Goal: Book appointment/travel/reservation

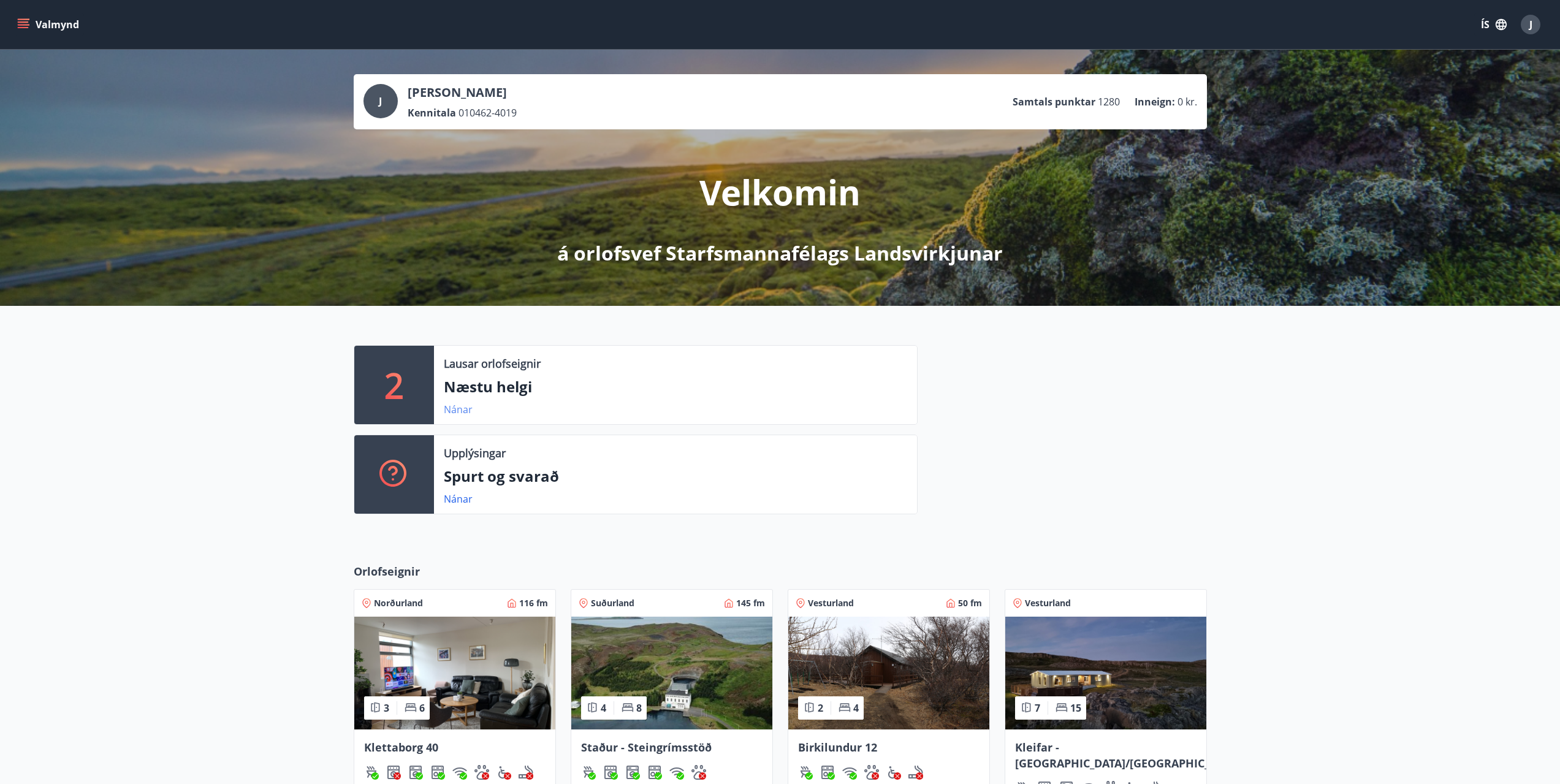
click at [457, 405] on link "Nánar" at bounding box center [458, 409] width 29 height 13
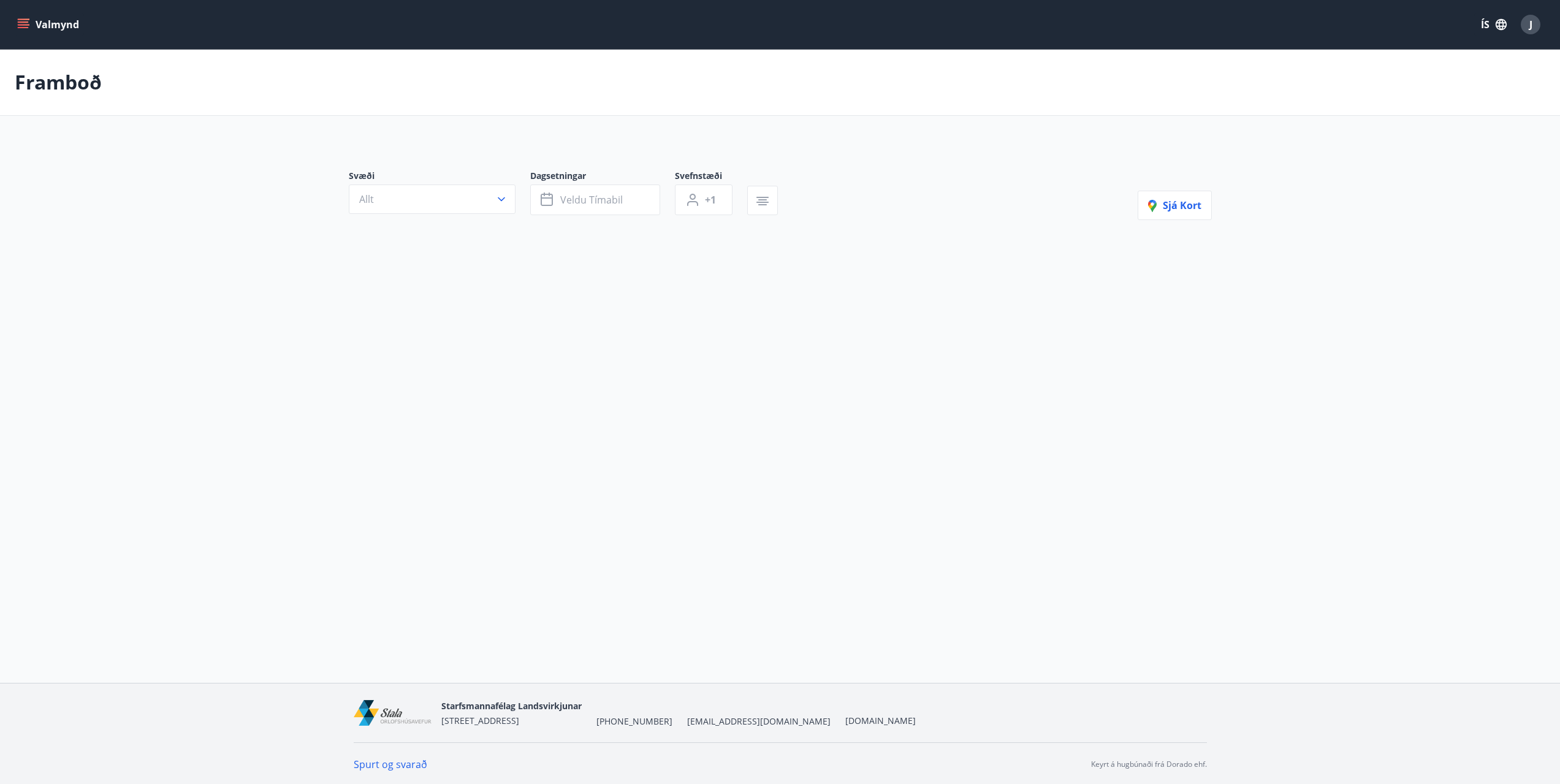
type input "*"
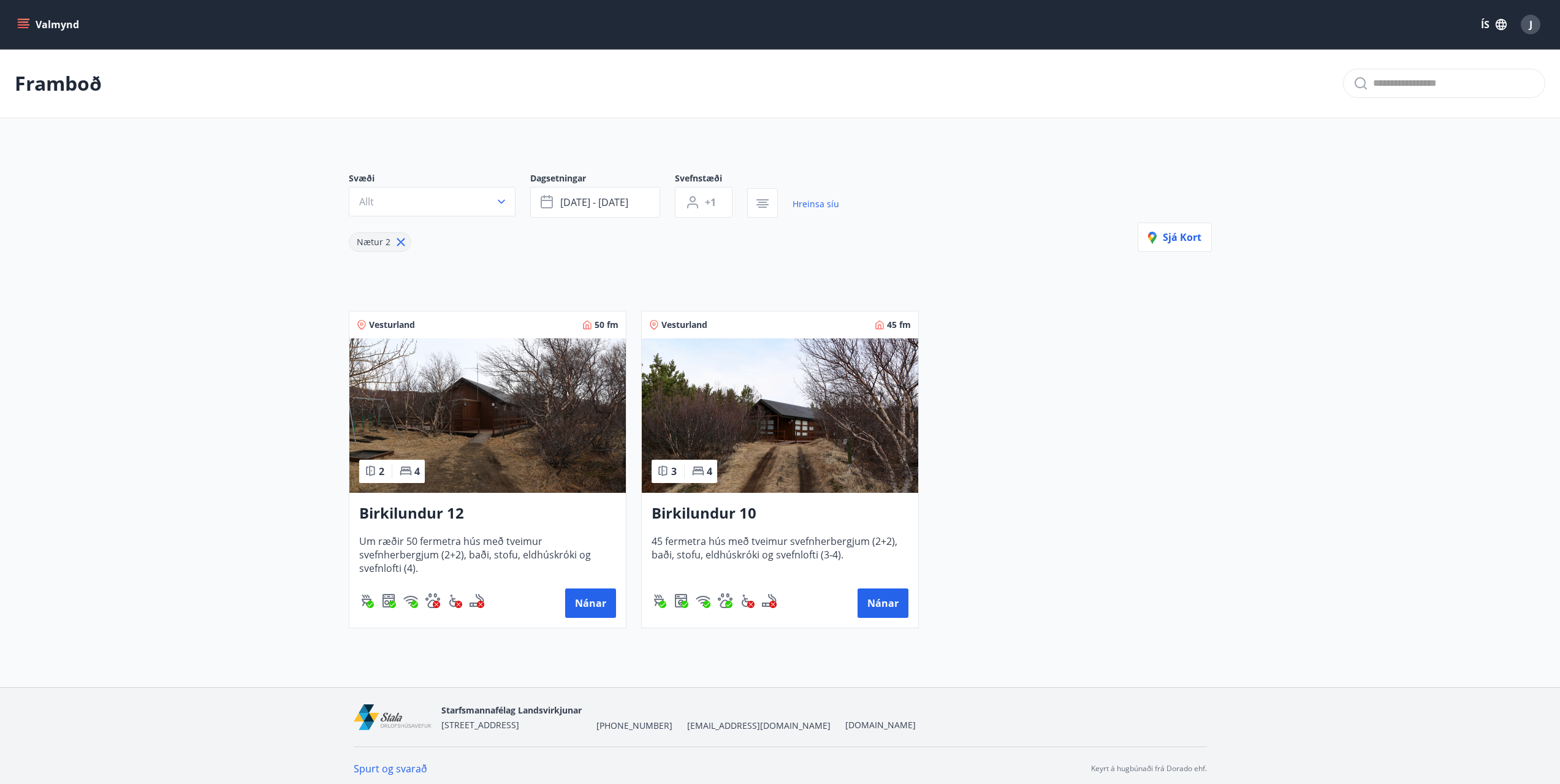
scroll to position [6, 0]
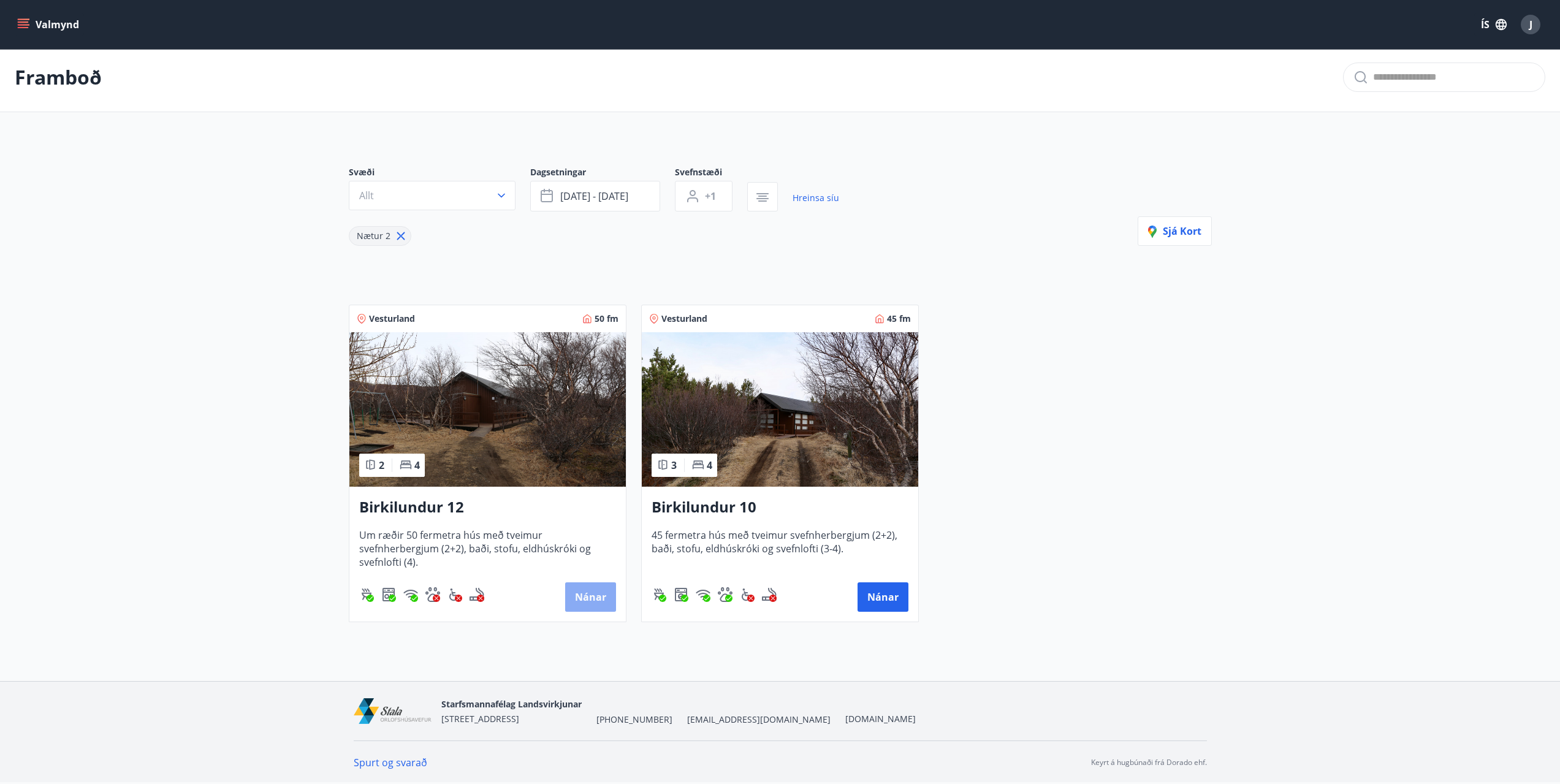
click at [589, 597] on button "Nánar" at bounding box center [591, 597] width 51 height 30
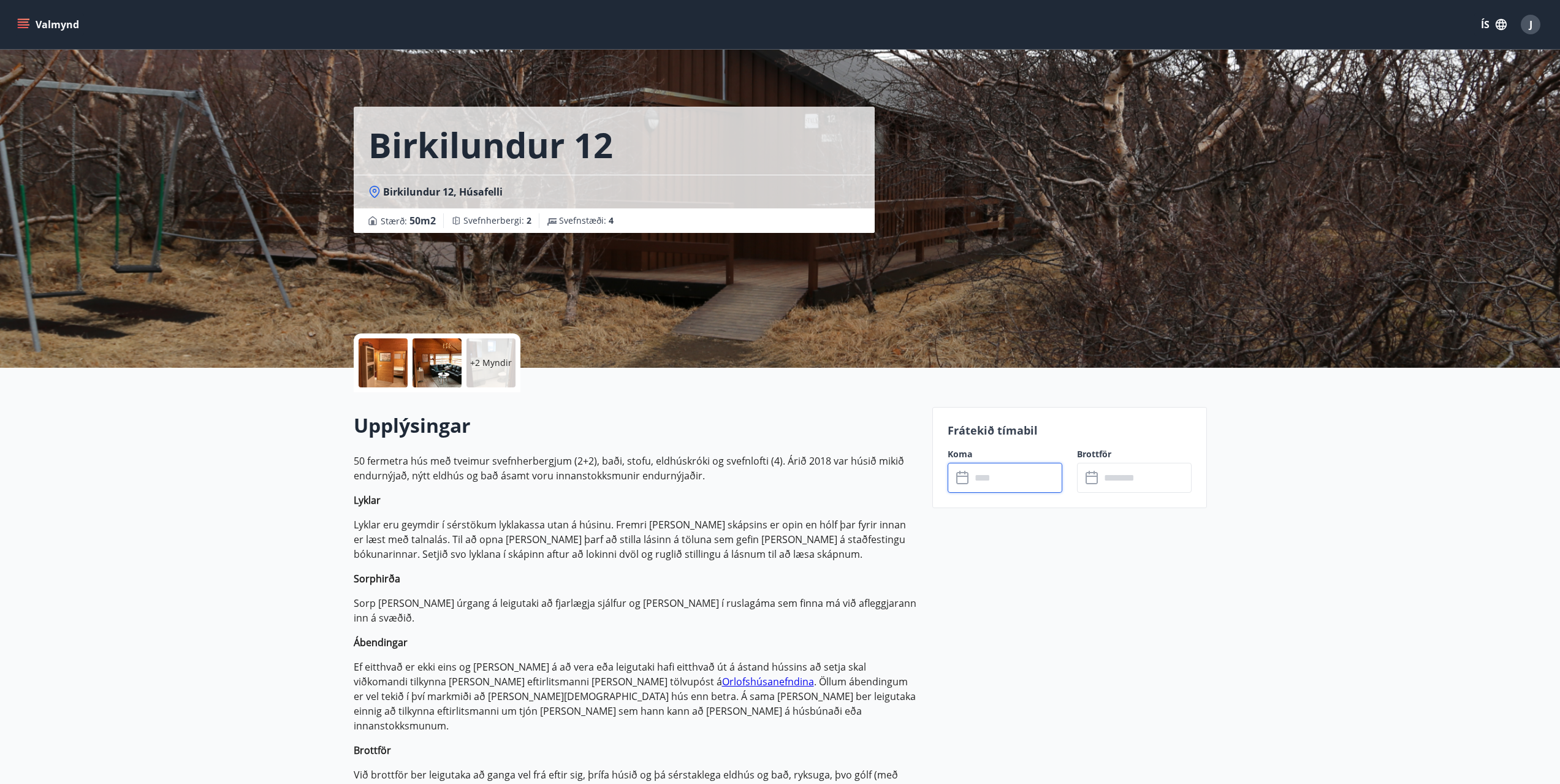
click at [976, 479] on input "text" at bounding box center [1017, 478] width 92 height 30
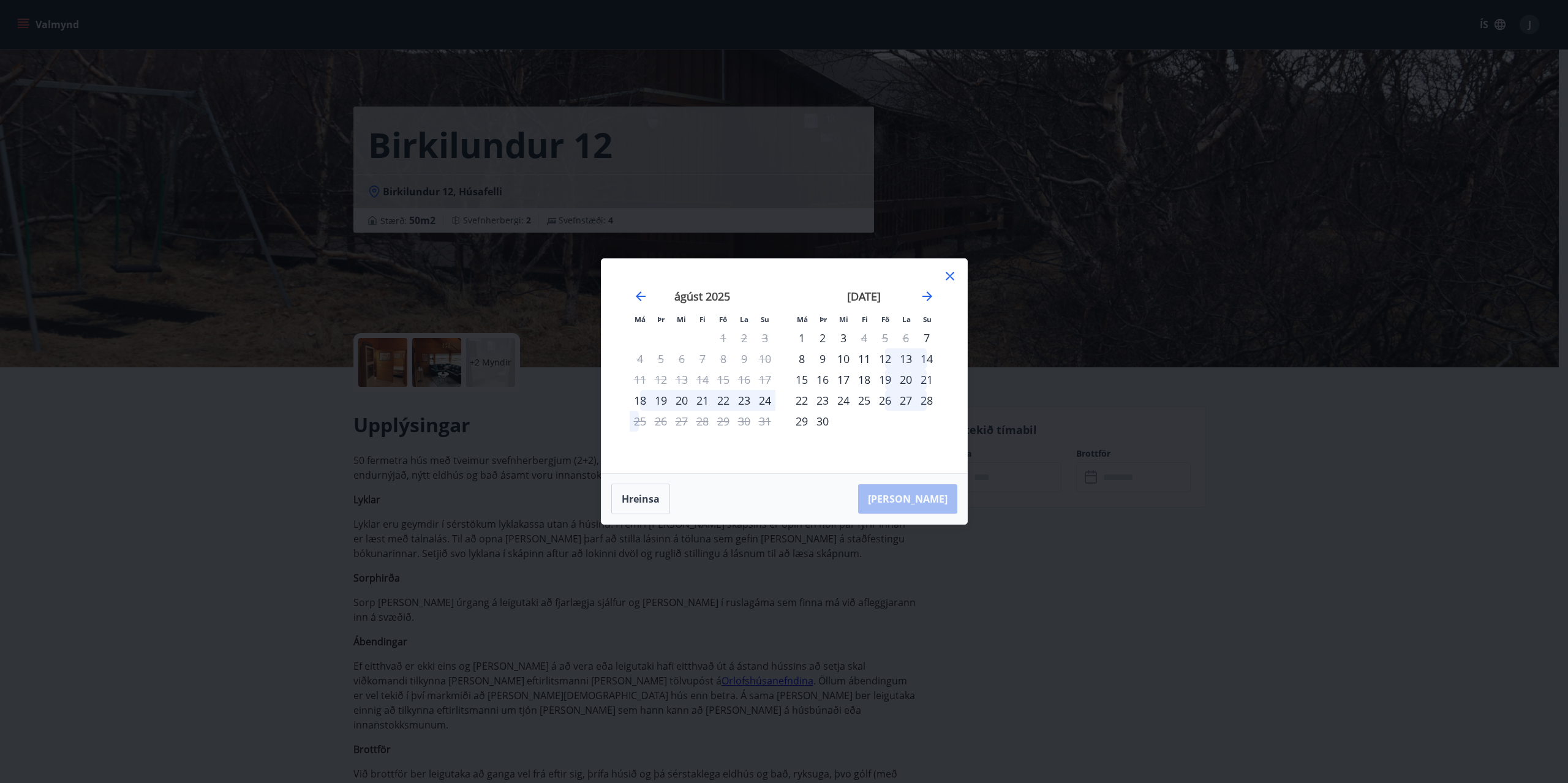
click at [723, 382] on div "15" at bounding box center [723, 379] width 21 height 21
click at [723, 380] on div "15" at bounding box center [723, 379] width 21 height 21
click at [949, 277] on icon at bounding box center [950, 276] width 8 height 8
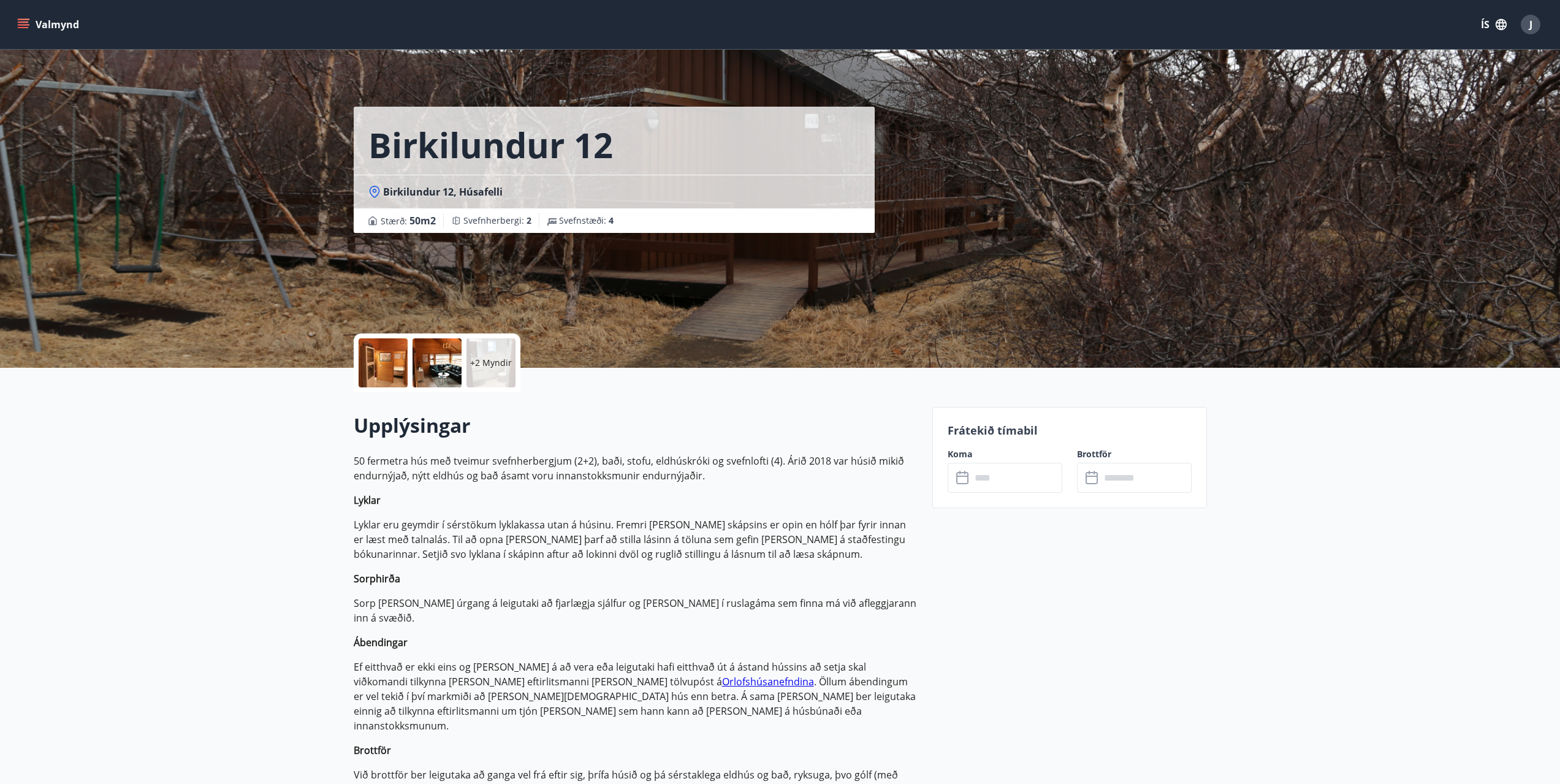
click at [976, 485] on input "text" at bounding box center [1017, 478] width 92 height 30
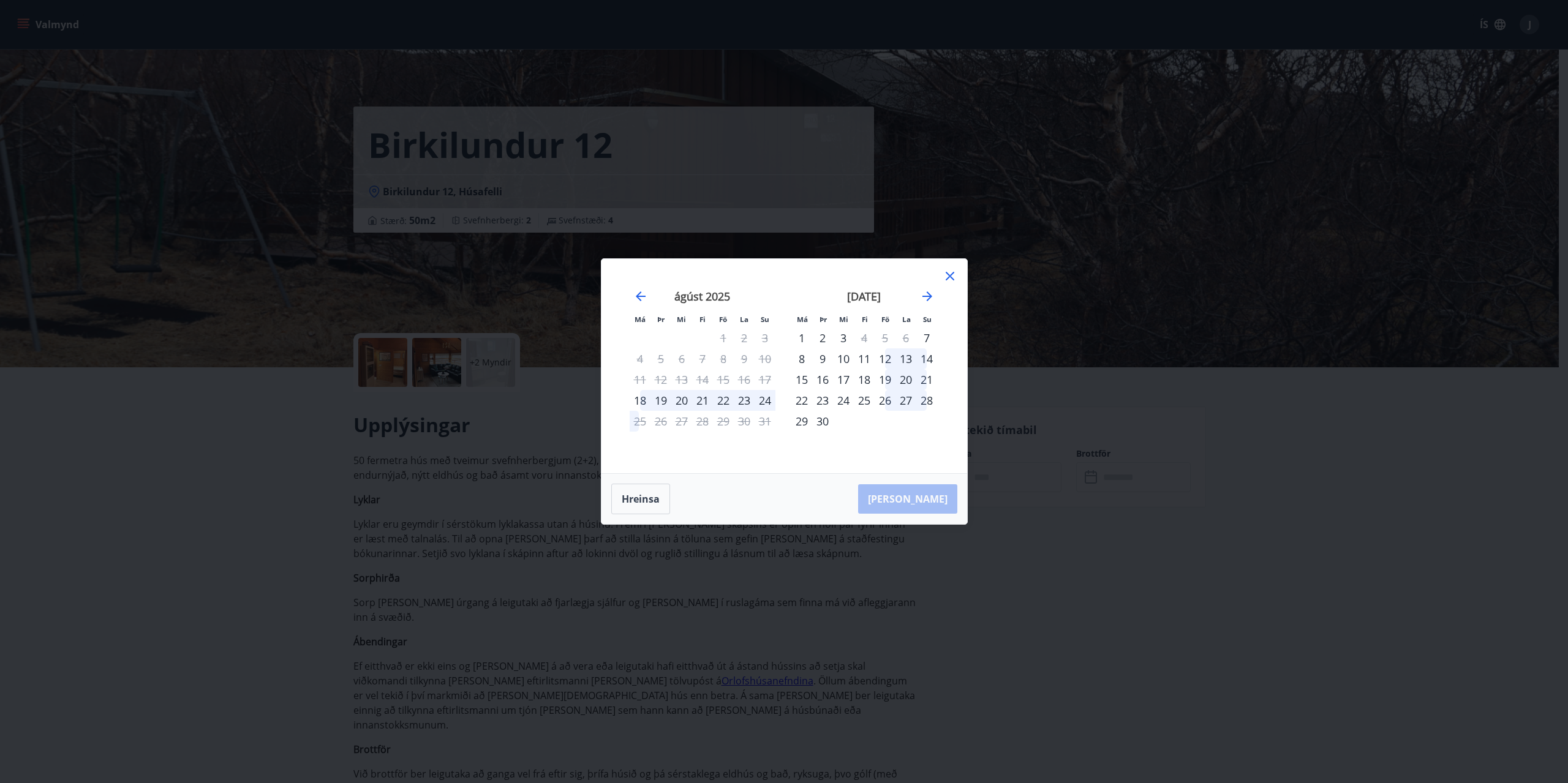
click at [951, 275] on icon at bounding box center [950, 276] width 8 height 8
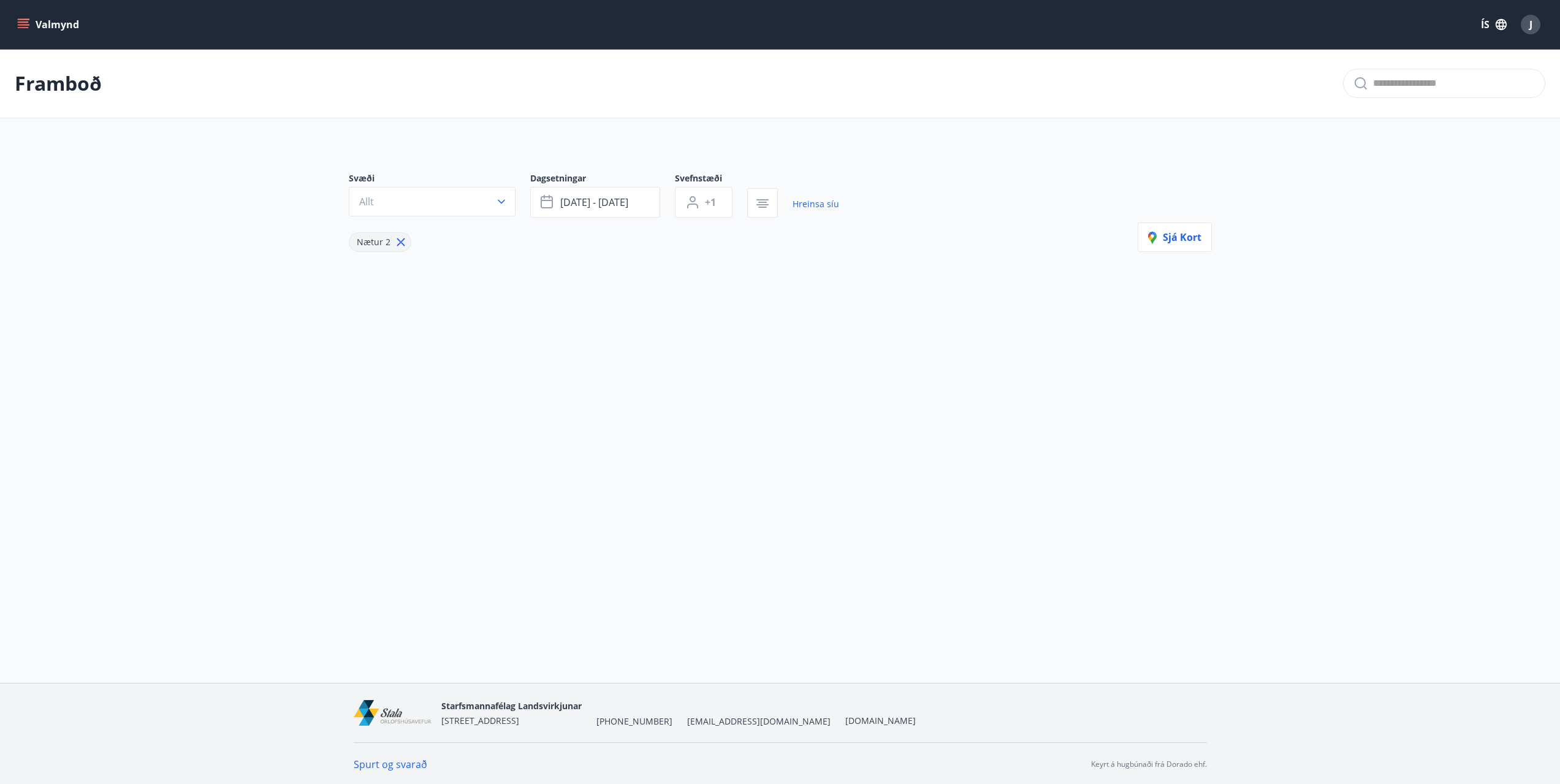
type input "*"
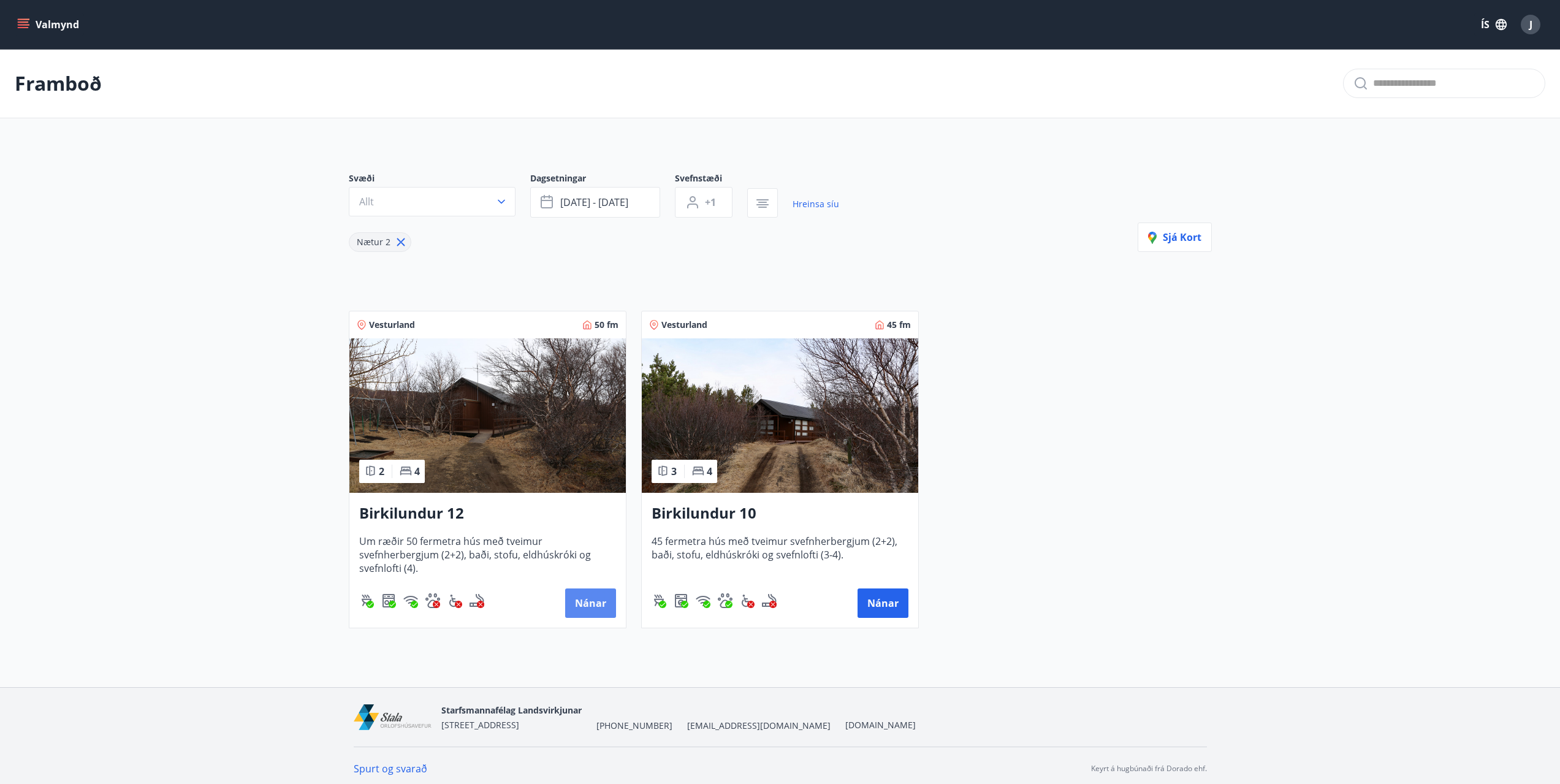
click at [585, 607] on button "Nánar" at bounding box center [591, 603] width 51 height 30
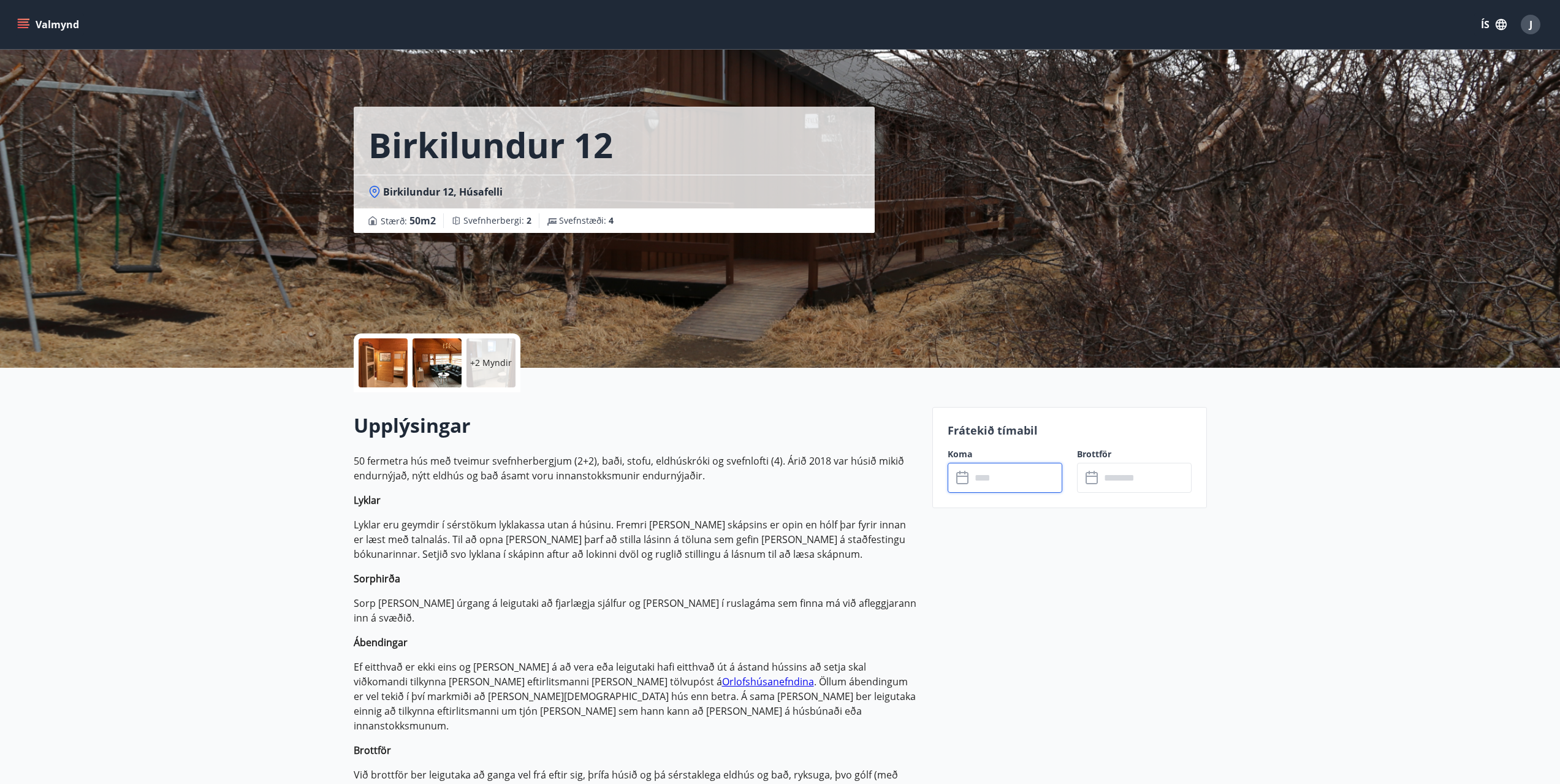
click at [982, 479] on input "text" at bounding box center [1017, 478] width 92 height 30
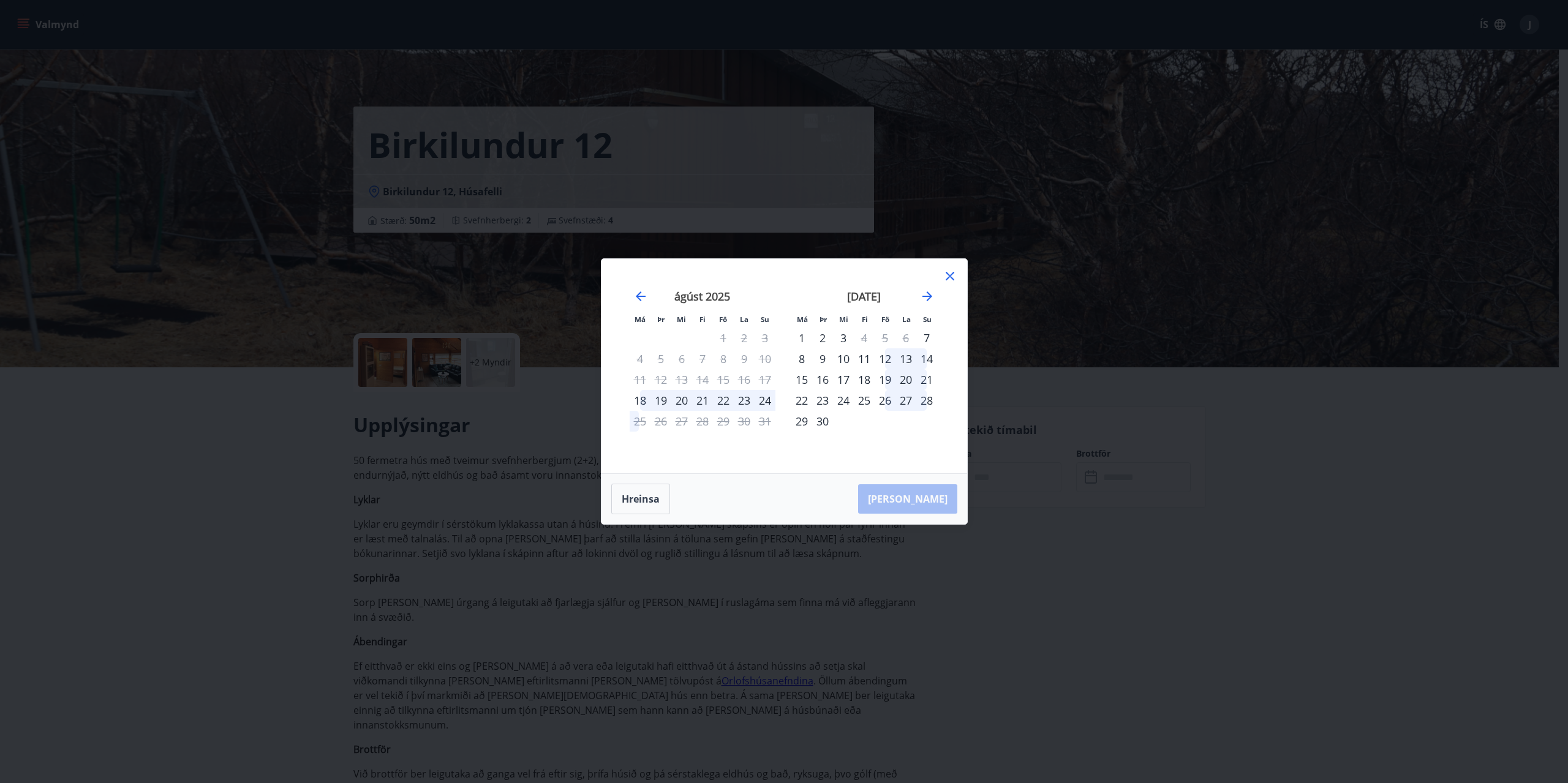
click at [950, 279] on icon at bounding box center [950, 276] width 15 height 15
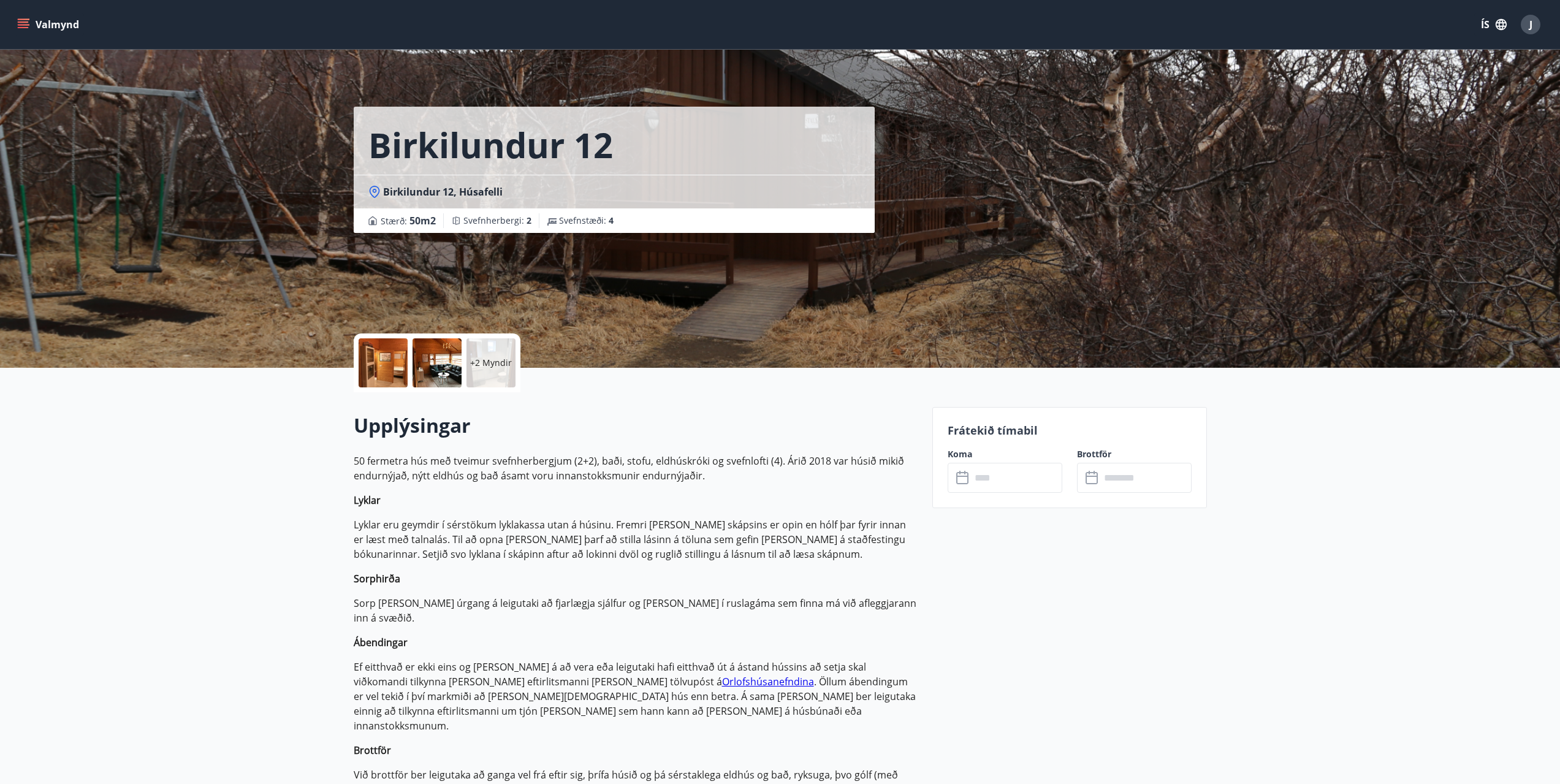
click at [980, 478] on input "text" at bounding box center [1017, 478] width 92 height 30
